Goal: Transaction & Acquisition: Purchase product/service

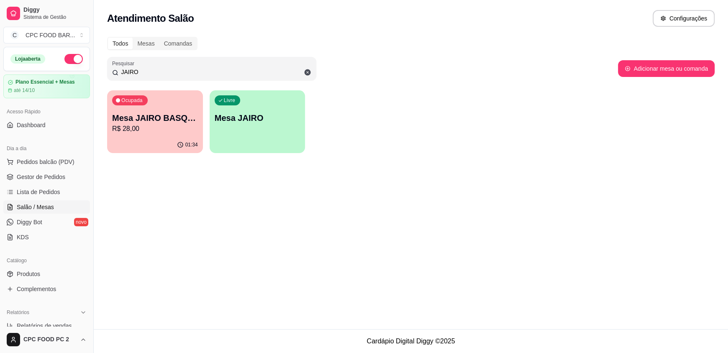
click at [143, 68] on input "JAIRO" at bounding box center [214, 72] width 193 height 8
click at [54, 162] on span "Pedidos balcão (PDV)" at bounding box center [46, 162] width 58 height 8
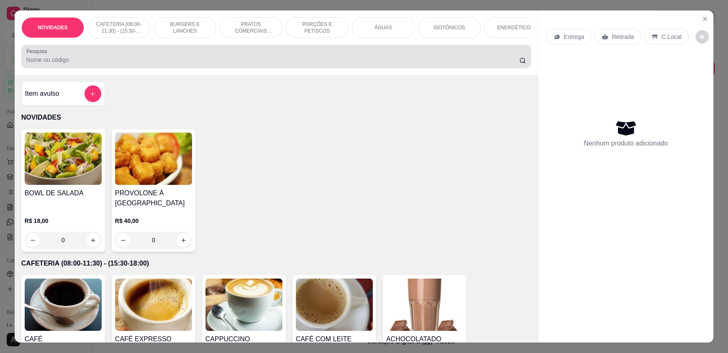
click at [62, 64] on input "Pesquisa" at bounding box center [272, 60] width 493 height 8
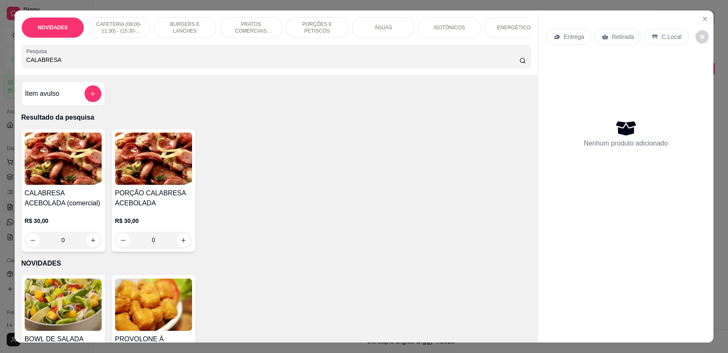
type input "CALABRESA"
click at [90, 249] on div "0" at bounding box center [63, 240] width 77 height 17
click at [90, 244] on div "0" at bounding box center [63, 240] width 77 height 17
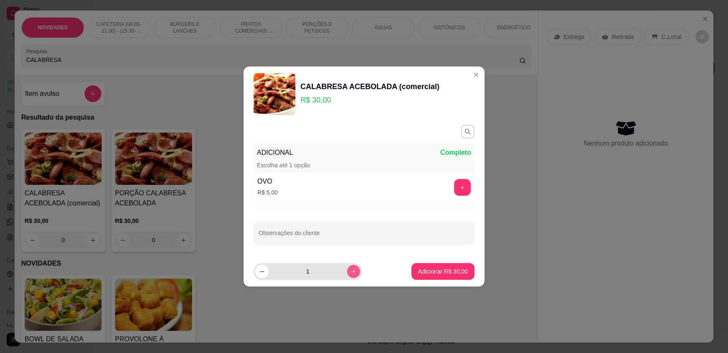
click at [351, 272] on icon "increase-product-quantity" at bounding box center [354, 272] width 6 height 6
type input "2"
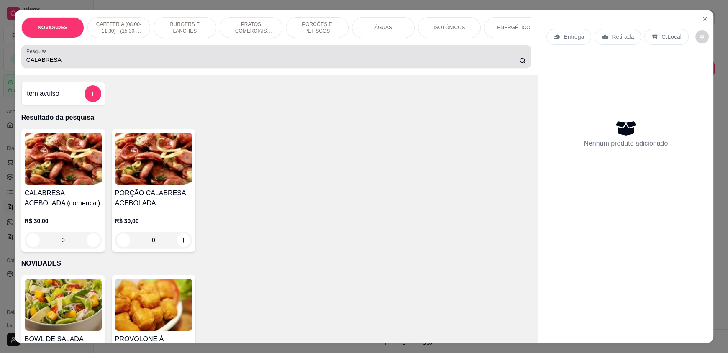
click at [83, 65] on div "CALABRESA" at bounding box center [276, 56] width 500 height 17
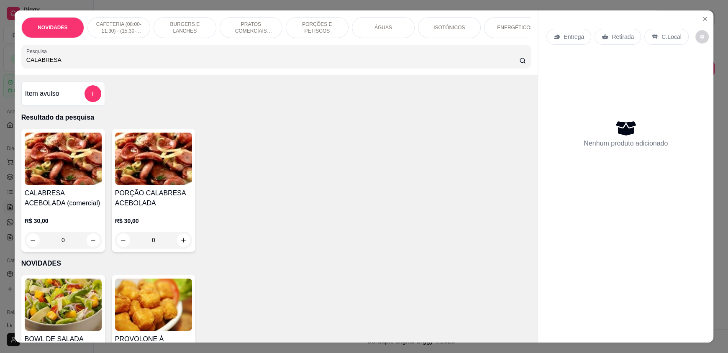
click at [82, 64] on input "CALABRESA" at bounding box center [272, 60] width 493 height 8
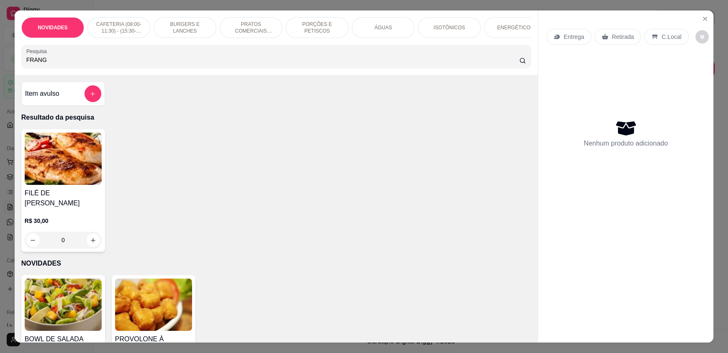
type input "FRANG"
click at [89, 235] on div "0" at bounding box center [63, 240] width 77 height 17
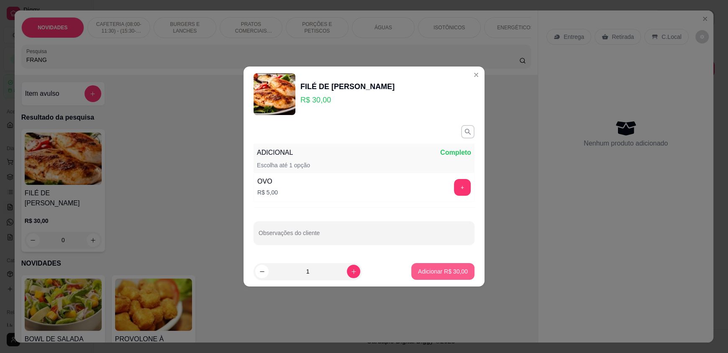
click at [425, 275] on p "Adicionar R$ 30,00" at bounding box center [443, 271] width 50 height 8
type input "1"
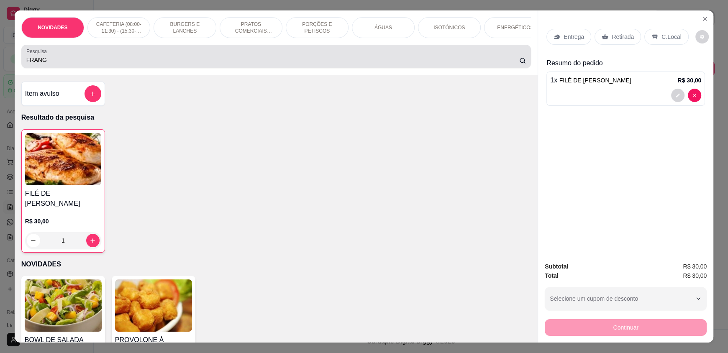
click at [61, 64] on input "FRANG" at bounding box center [272, 60] width 493 height 8
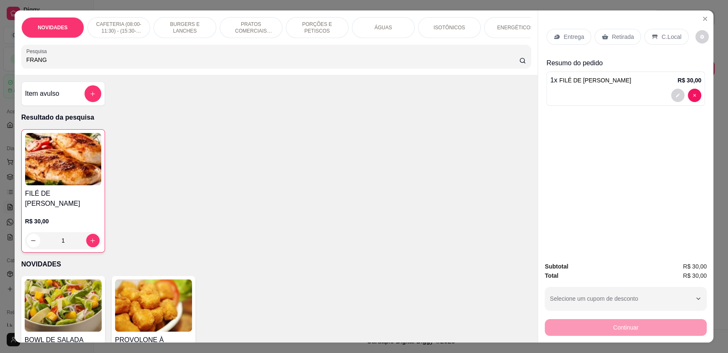
click at [61, 64] on input "FRANG" at bounding box center [272, 60] width 493 height 8
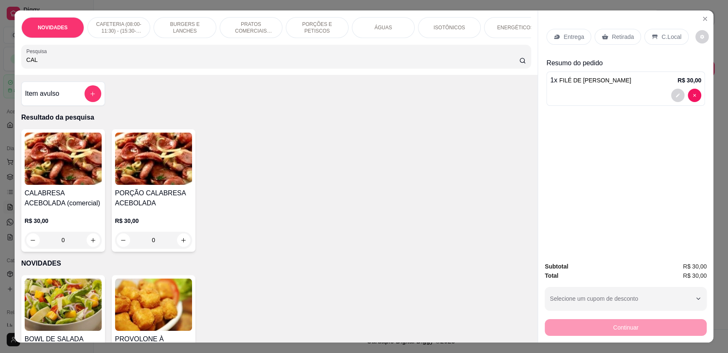
type input "CAL"
click at [90, 245] on div "0" at bounding box center [63, 240] width 77 height 17
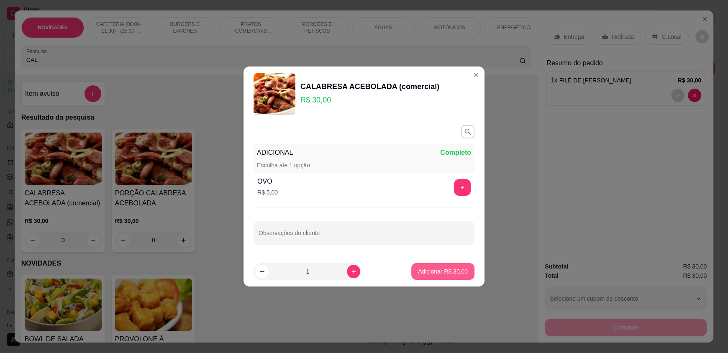
click at [426, 267] on p "Adicionar R$ 30,00" at bounding box center [443, 271] width 50 height 8
type input "1"
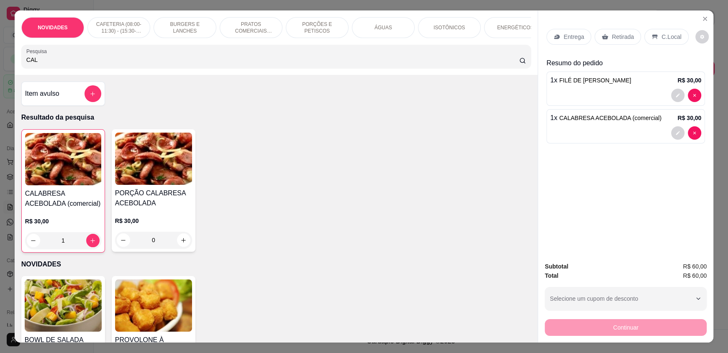
click at [619, 33] on p "Retirada" at bounding box center [623, 37] width 22 height 8
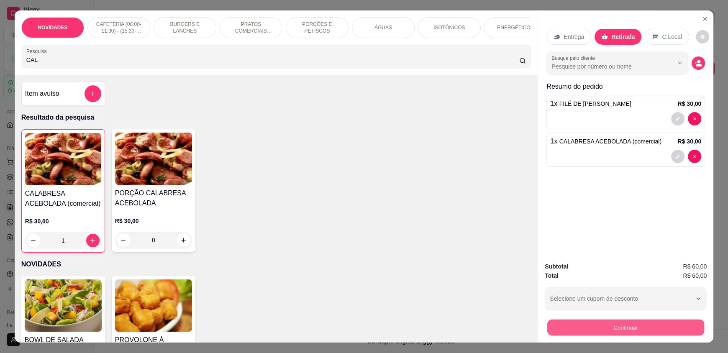
click at [664, 329] on button "Continuar" at bounding box center [625, 327] width 157 height 16
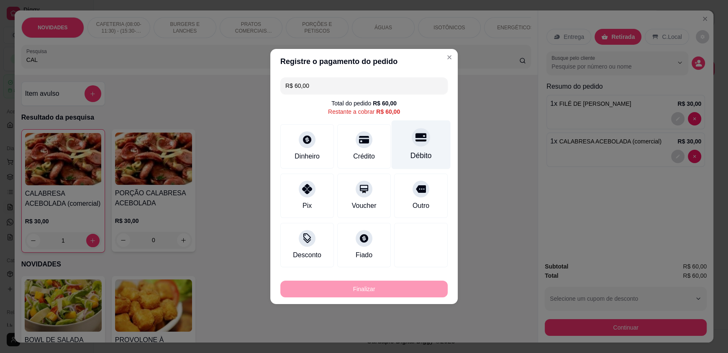
click at [418, 141] on icon at bounding box center [421, 137] width 11 height 11
type input "R$ 0,00"
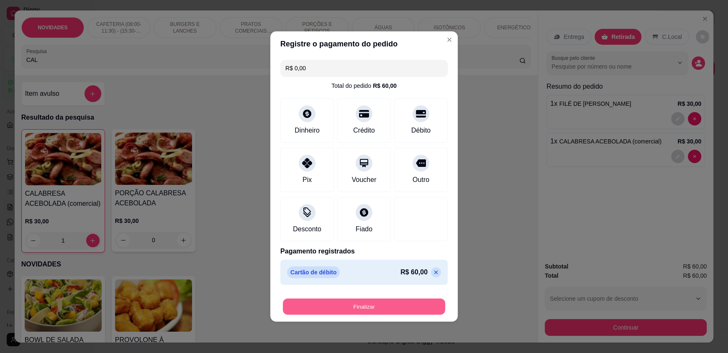
click at [372, 308] on button "Finalizar" at bounding box center [364, 307] width 162 height 16
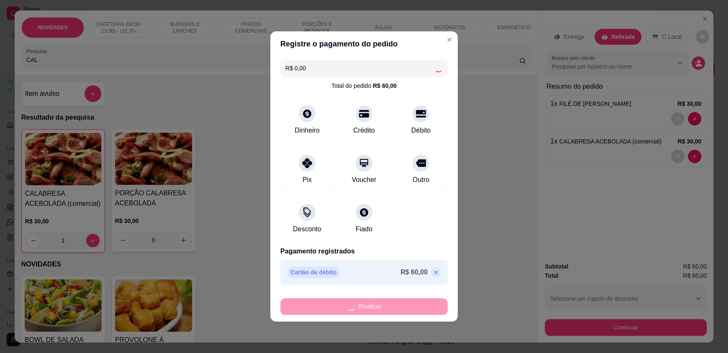
type input "0"
type input "-R$ 60,00"
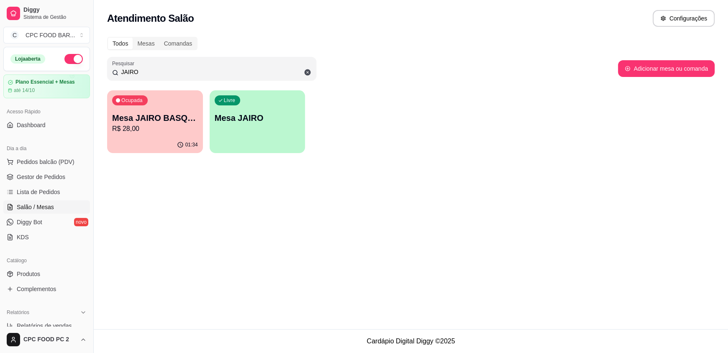
click at [150, 74] on input "JAIRO" at bounding box center [214, 72] width 193 height 8
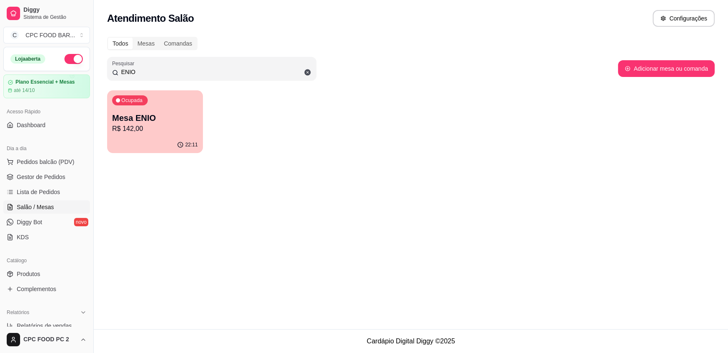
type input "ENIO"
click at [108, 120] on div "Ocupada Mesa ENIO R$ 142,00" at bounding box center [155, 113] width 96 height 46
click at [146, 135] on div "Ocupada Mesa ENIO R$ 142,00" at bounding box center [154, 113] width 93 height 45
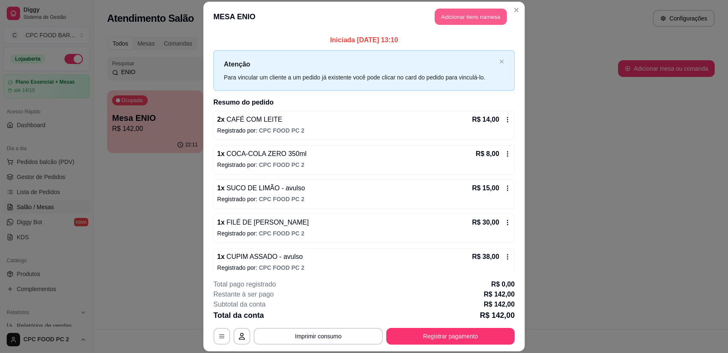
click at [454, 21] on button "Adicionar itens na mesa" at bounding box center [471, 17] width 72 height 16
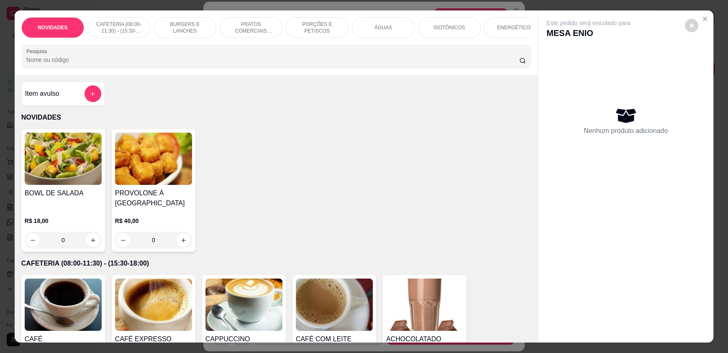
click at [195, 64] on input "Pesquisa" at bounding box center [272, 60] width 493 height 8
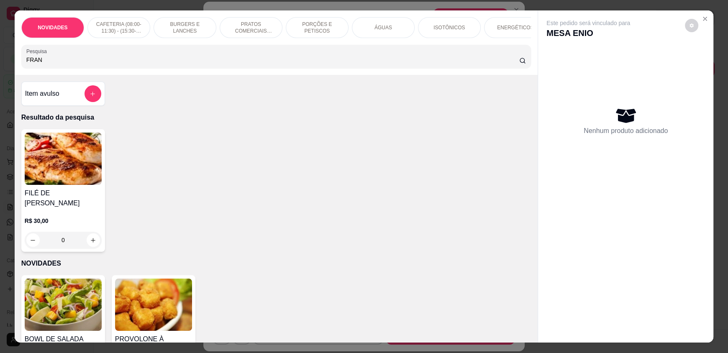
type input "FRAN"
click at [90, 236] on div "0" at bounding box center [63, 240] width 77 height 17
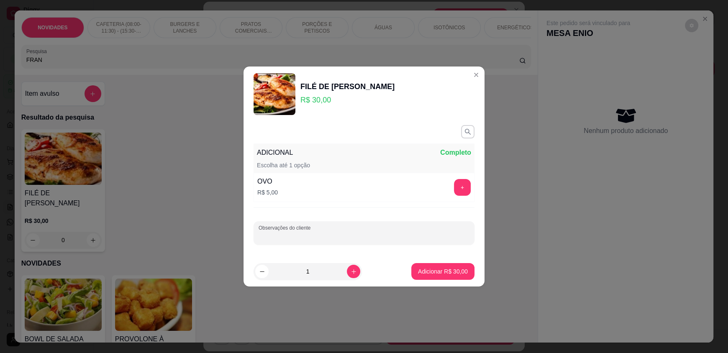
click at [301, 232] on input "Observações do cliente" at bounding box center [364, 236] width 211 height 8
type input "SEM FRITAS COM OVO E CEBOLA"
click at [430, 270] on p "Adicionar R$ 30,00" at bounding box center [443, 271] width 49 height 8
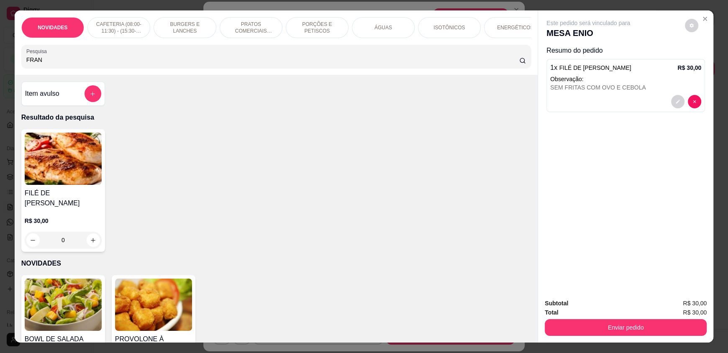
click at [42, 64] on input "FRAN" at bounding box center [272, 60] width 493 height 8
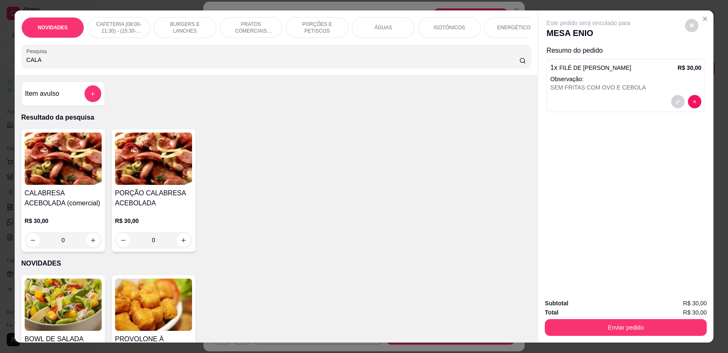
type input "CALA"
click at [90, 248] on div "0" at bounding box center [63, 240] width 77 height 17
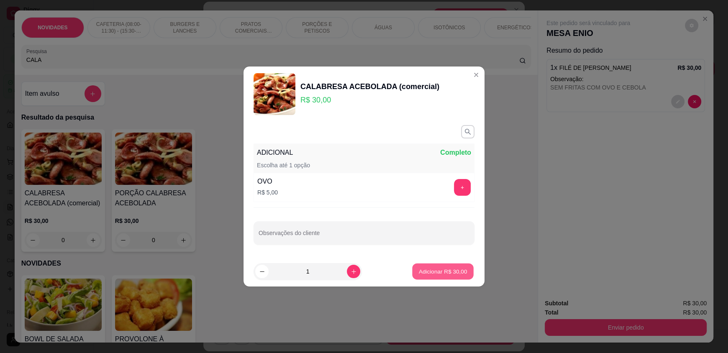
click at [441, 274] on p "Adicionar R$ 30,00" at bounding box center [443, 271] width 49 height 8
type input "1"
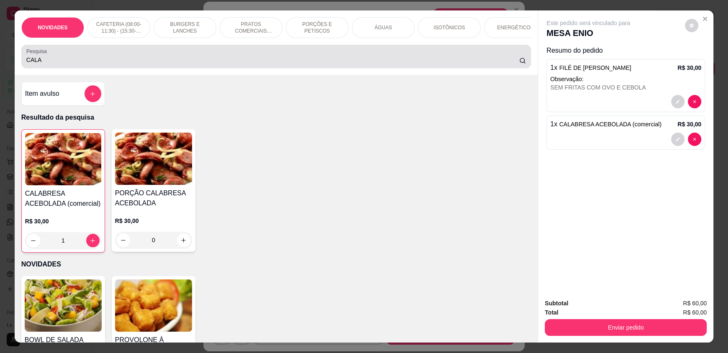
click at [39, 65] on div "CALA" at bounding box center [276, 56] width 500 height 17
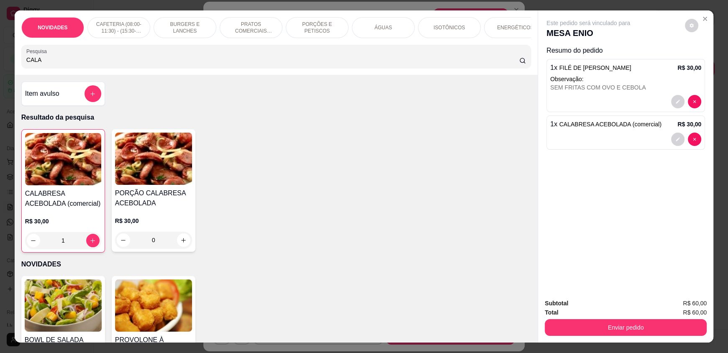
click at [42, 64] on input "CALA" at bounding box center [272, 60] width 493 height 8
click at [41, 64] on input "CALA" at bounding box center [272, 60] width 493 height 8
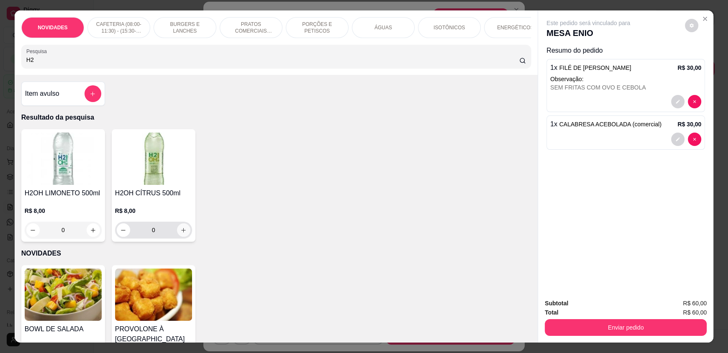
type input "H2"
click at [180, 234] on icon "increase-product-quantity" at bounding box center [183, 230] width 6 height 6
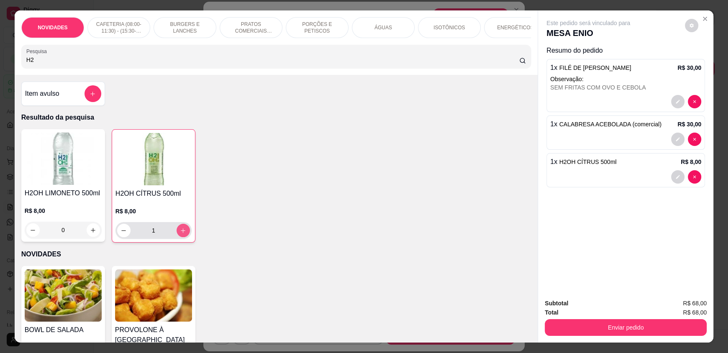
type input "1"
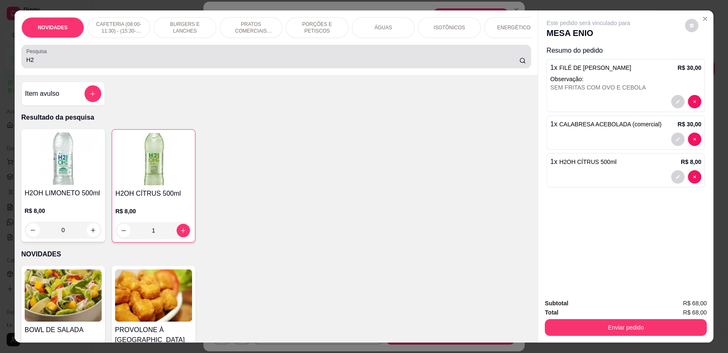
click at [31, 64] on input "H2" at bounding box center [272, 60] width 493 height 8
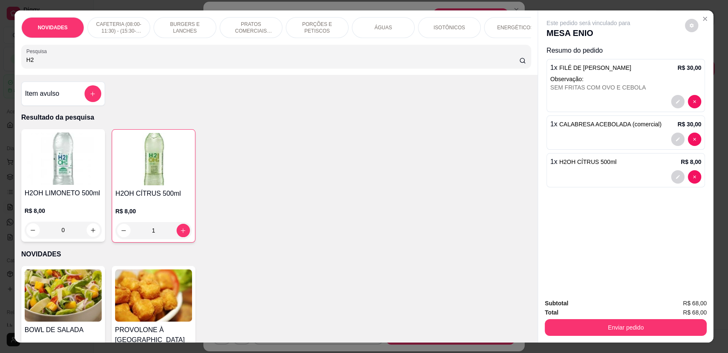
click at [32, 64] on input "H2" at bounding box center [272, 60] width 493 height 8
drag, startPoint x: 31, startPoint y: 66, endPoint x: 27, endPoint y: 66, distance: 4.2
click at [28, 64] on input "H2" at bounding box center [272, 60] width 493 height 8
click at [91, 96] on button "add-separate-item" at bounding box center [93, 93] width 17 height 17
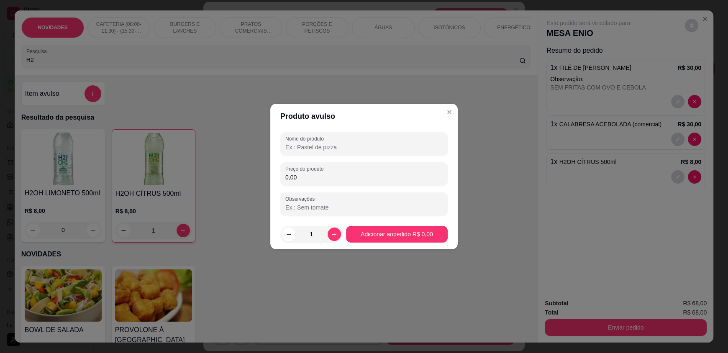
click at [326, 148] on input "Nome do produto" at bounding box center [363, 147] width 157 height 8
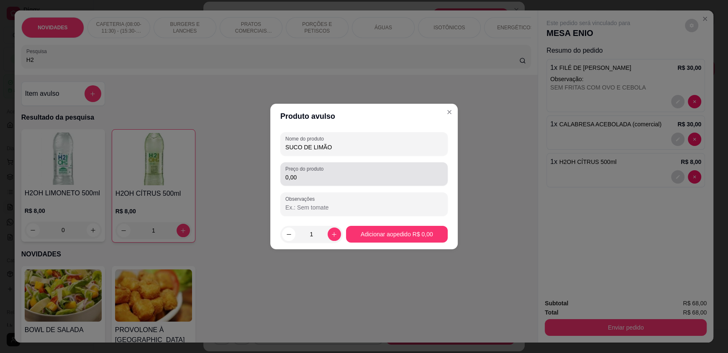
type input "SUCO DE LIMÃO"
click at [315, 177] on input "0,00" at bounding box center [363, 177] width 157 height 8
type input "15,00"
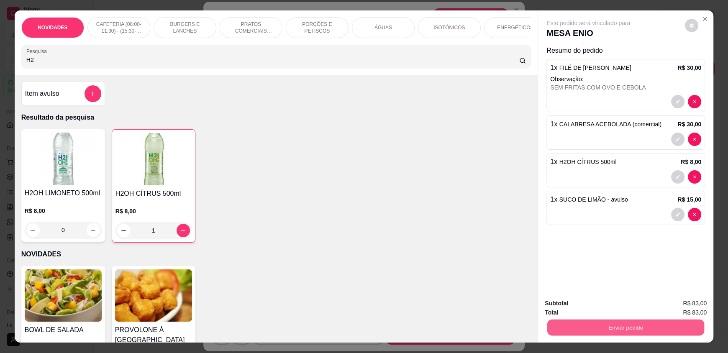
click at [636, 329] on button "Enviar pedido" at bounding box center [625, 327] width 157 height 16
click at [688, 308] on button "Enviar pedido" at bounding box center [684, 307] width 47 height 16
